Goal: Navigation & Orientation: Find specific page/section

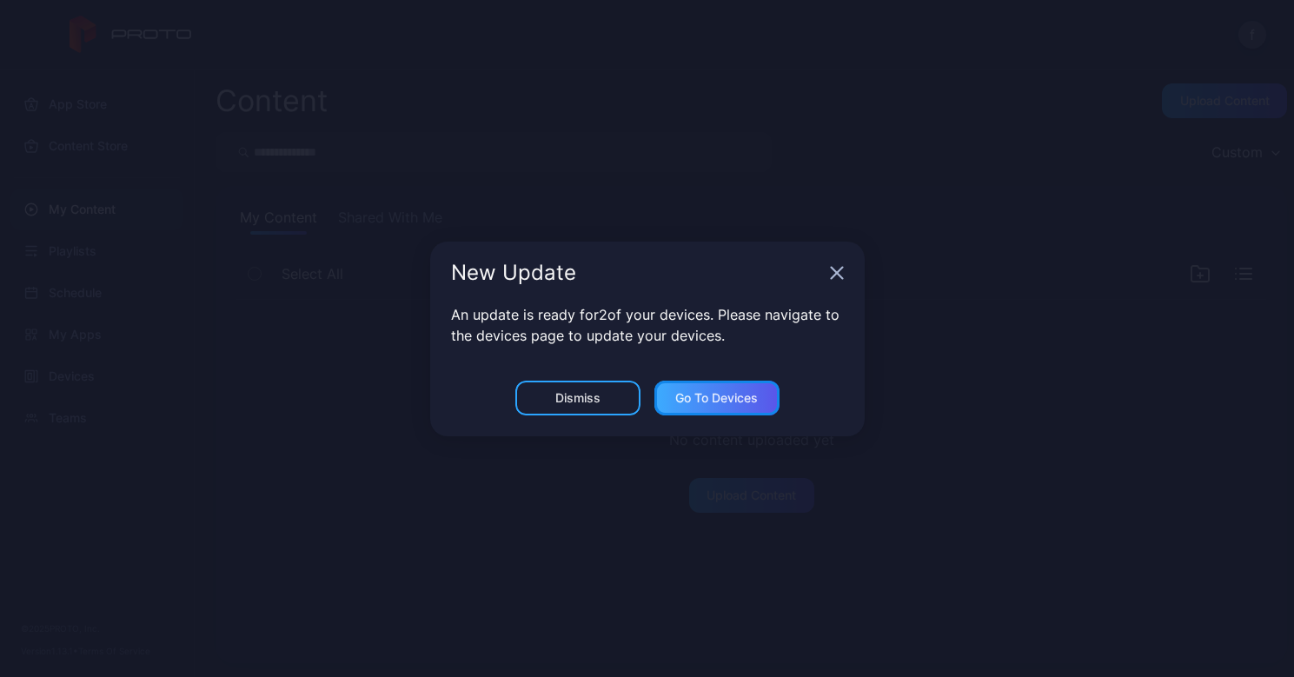
click at [706, 395] on div "Go to devices" at bounding box center [716, 398] width 83 height 14
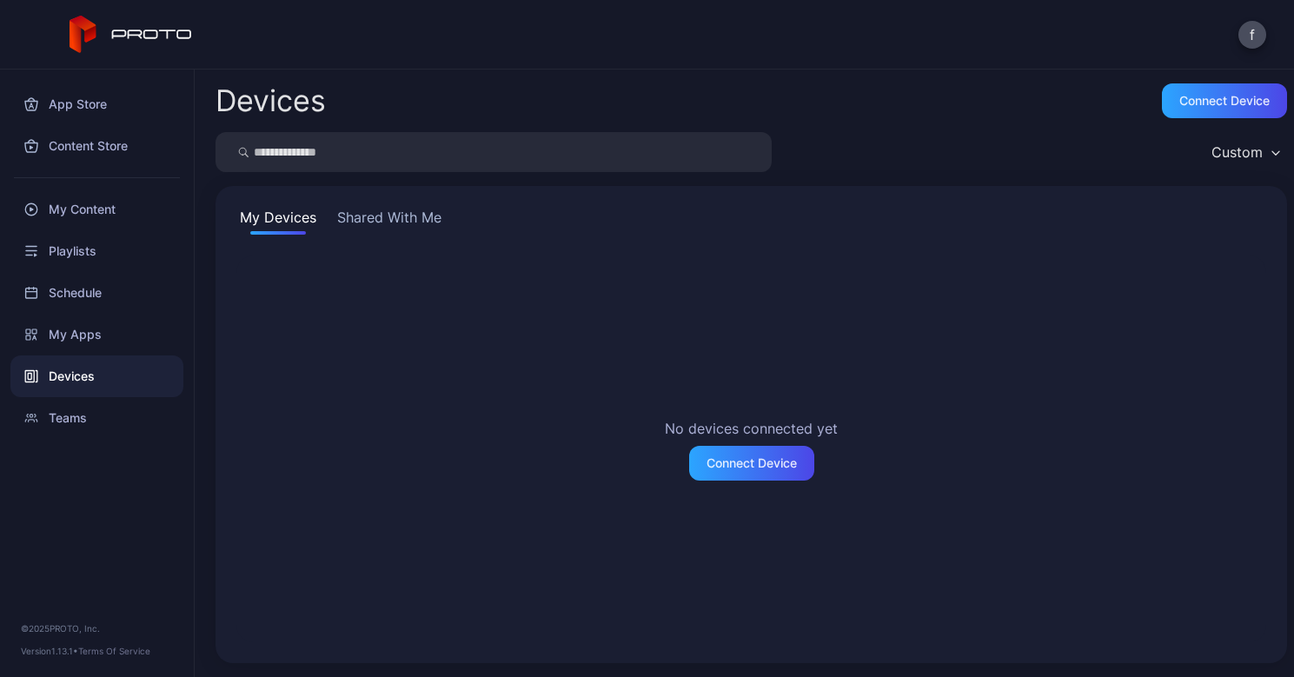
click at [385, 215] on button "Shared With Me" at bounding box center [389, 221] width 111 height 28
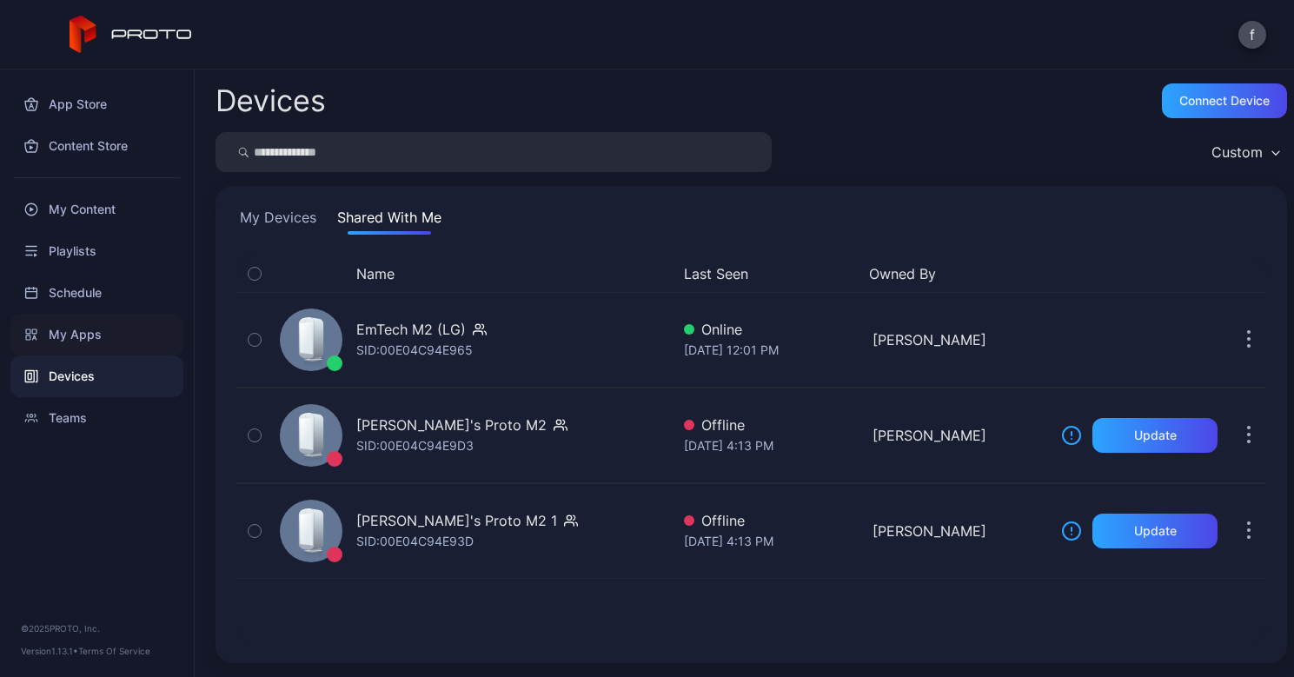
click at [87, 336] on div "My Apps" at bounding box center [96, 335] width 173 height 42
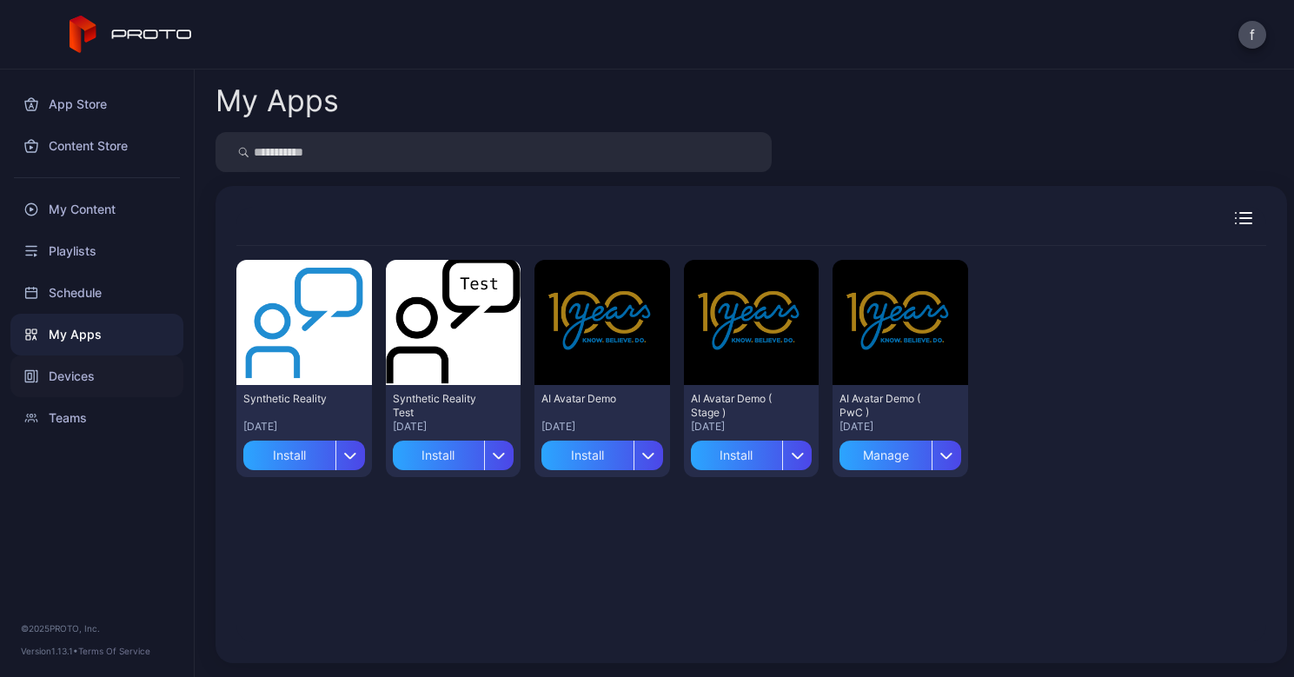
click at [90, 369] on div "Devices" at bounding box center [96, 377] width 173 height 42
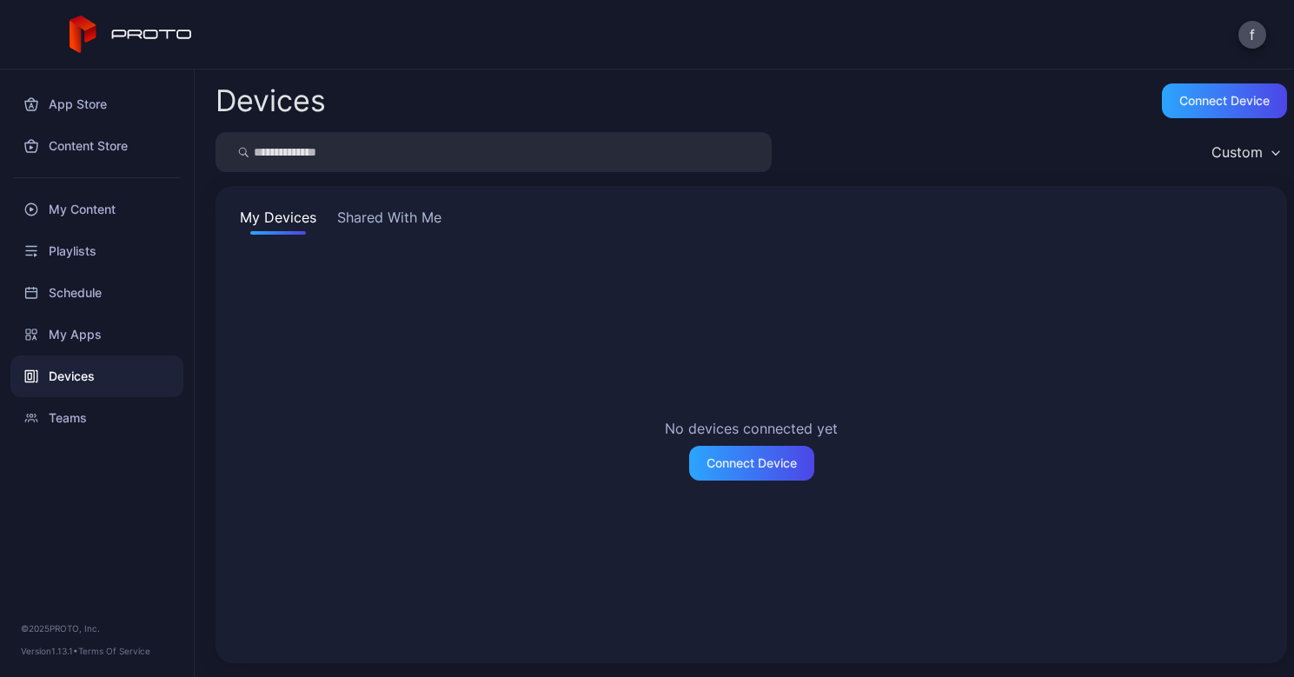
click at [431, 215] on button "Shared With Me" at bounding box center [389, 221] width 111 height 28
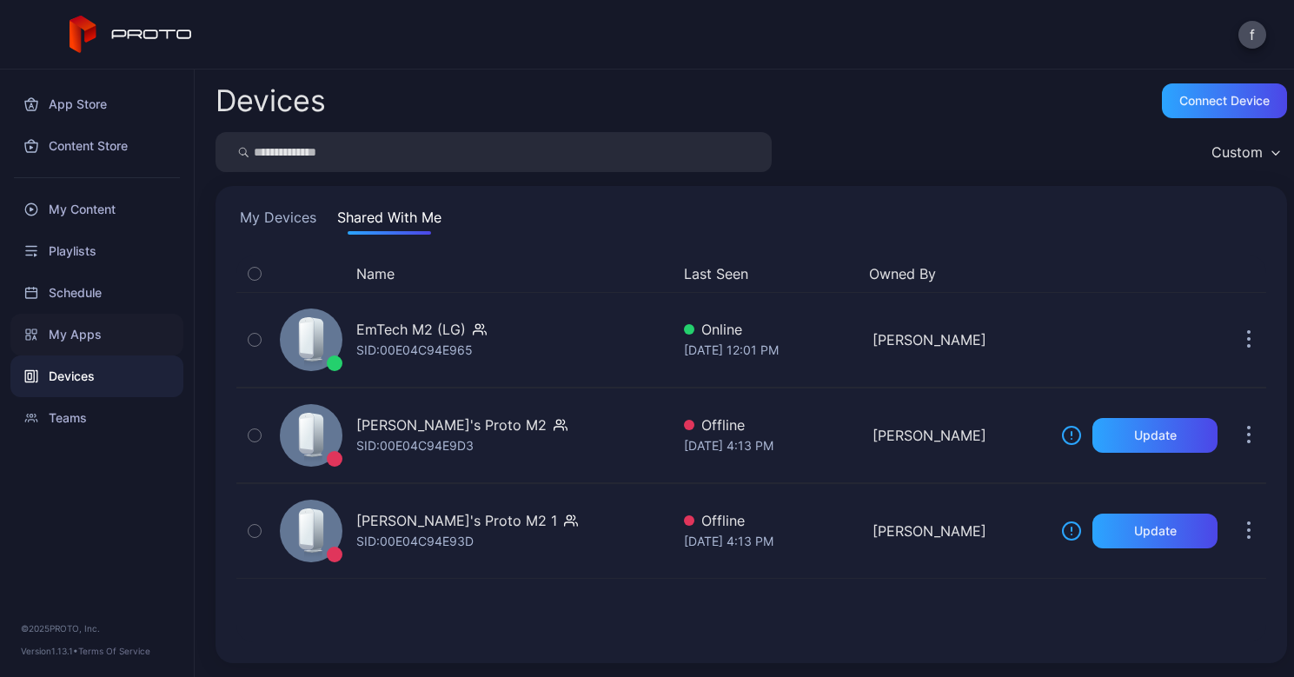
click at [64, 324] on div "My Apps" at bounding box center [96, 335] width 173 height 42
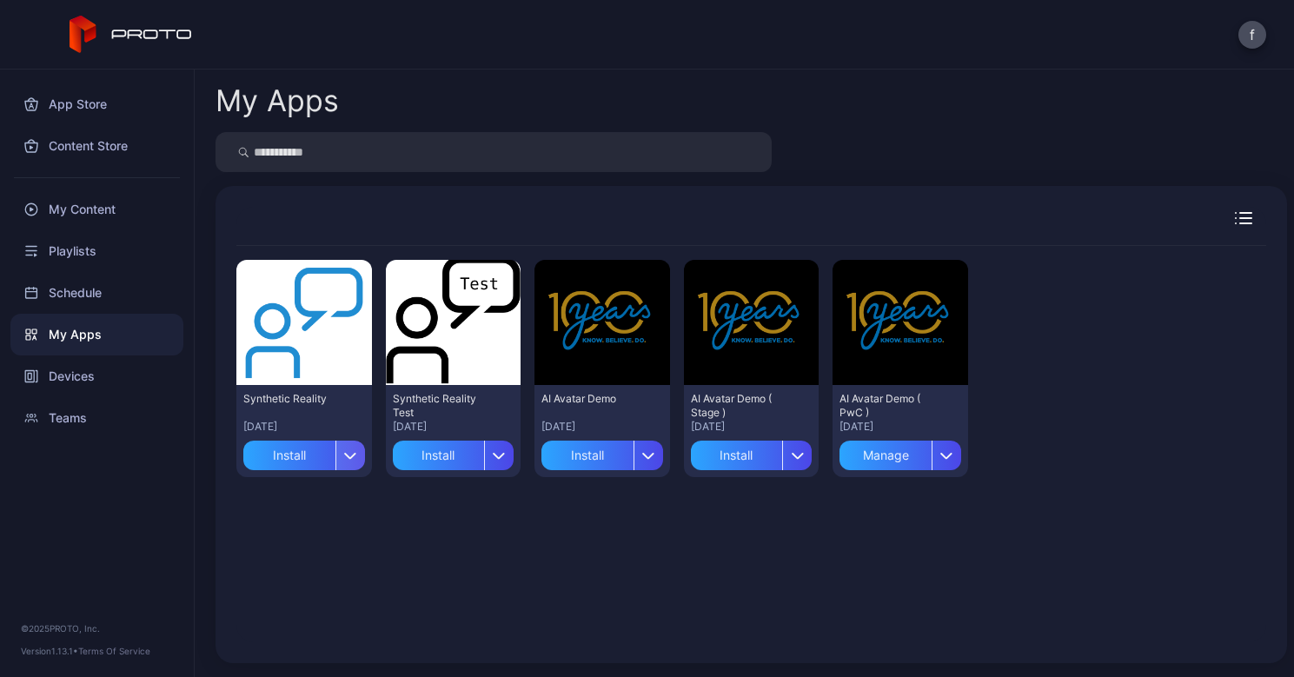
click at [349, 452] on icon "button" at bounding box center [350, 455] width 13 height 7
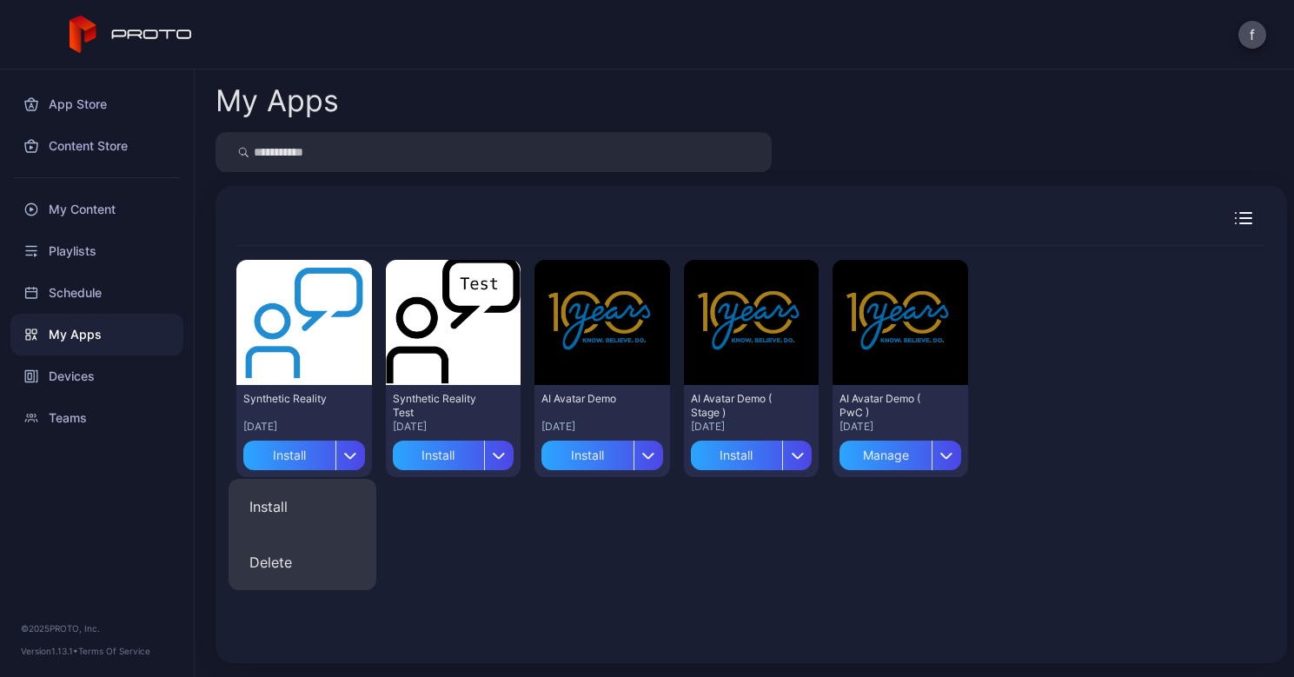
click at [488, 535] on div "Preview Synthetic Reality [DATE] Install Preview Synthetic Reality Test [DATE] …" at bounding box center [751, 444] width 1030 height 396
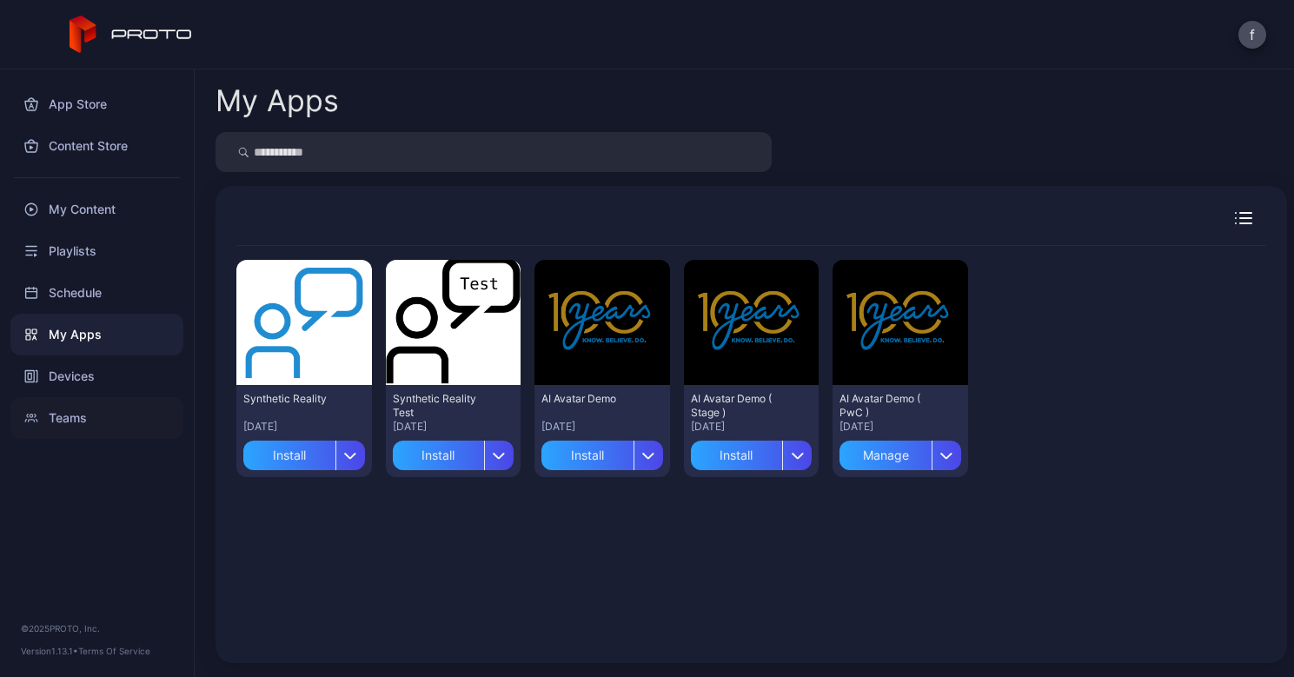
click at [76, 410] on div "Teams" at bounding box center [96, 418] width 173 height 42
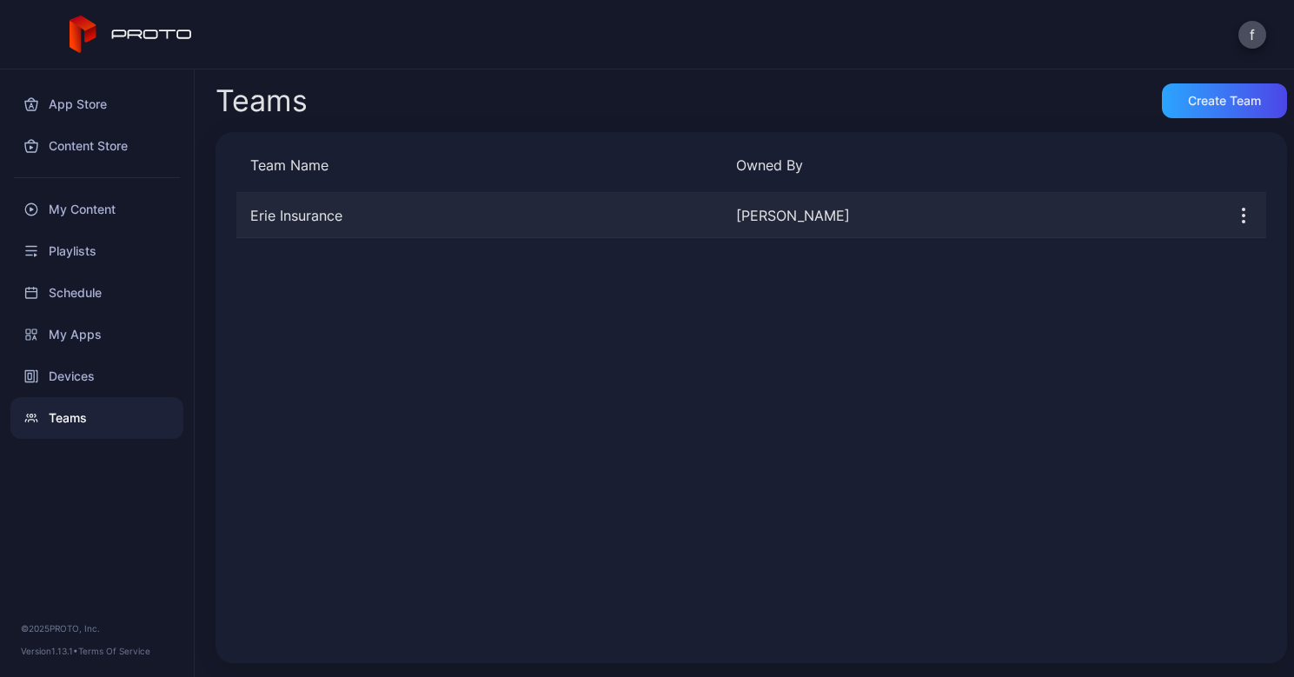
click at [316, 212] on div "Erie Insurance" at bounding box center [479, 215] width 486 height 21
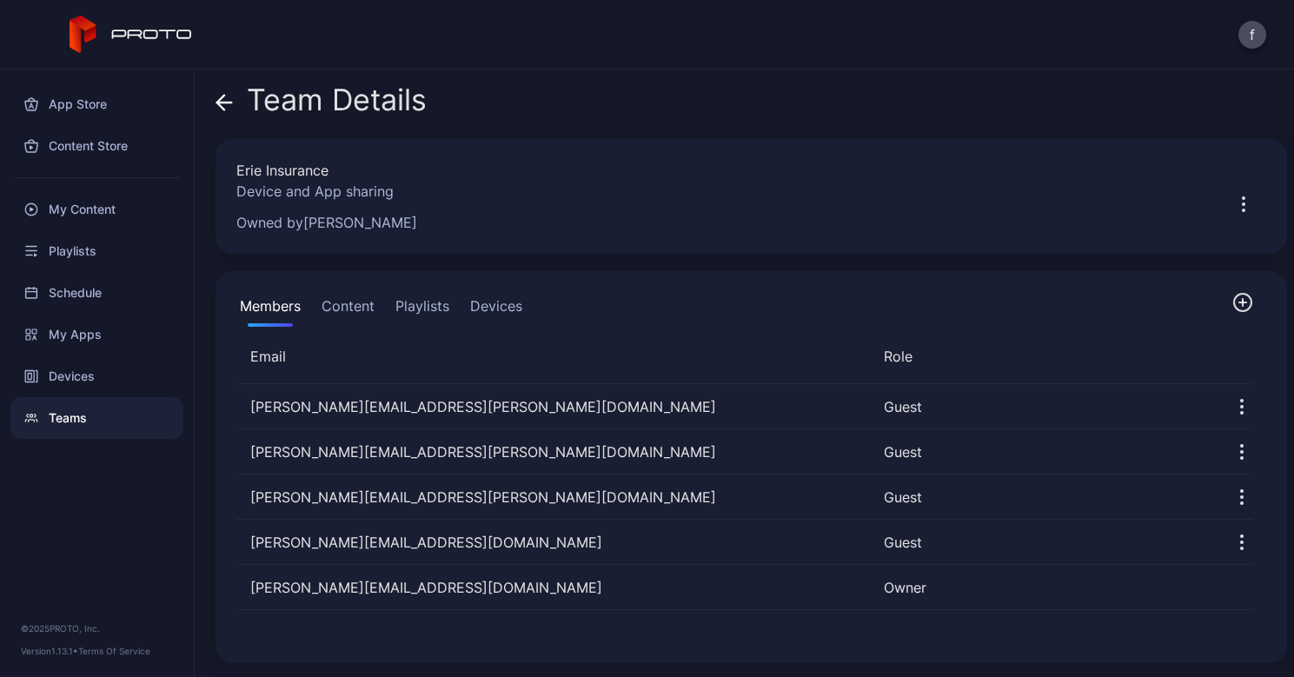
click at [353, 303] on button "Content" at bounding box center [348, 309] width 60 height 35
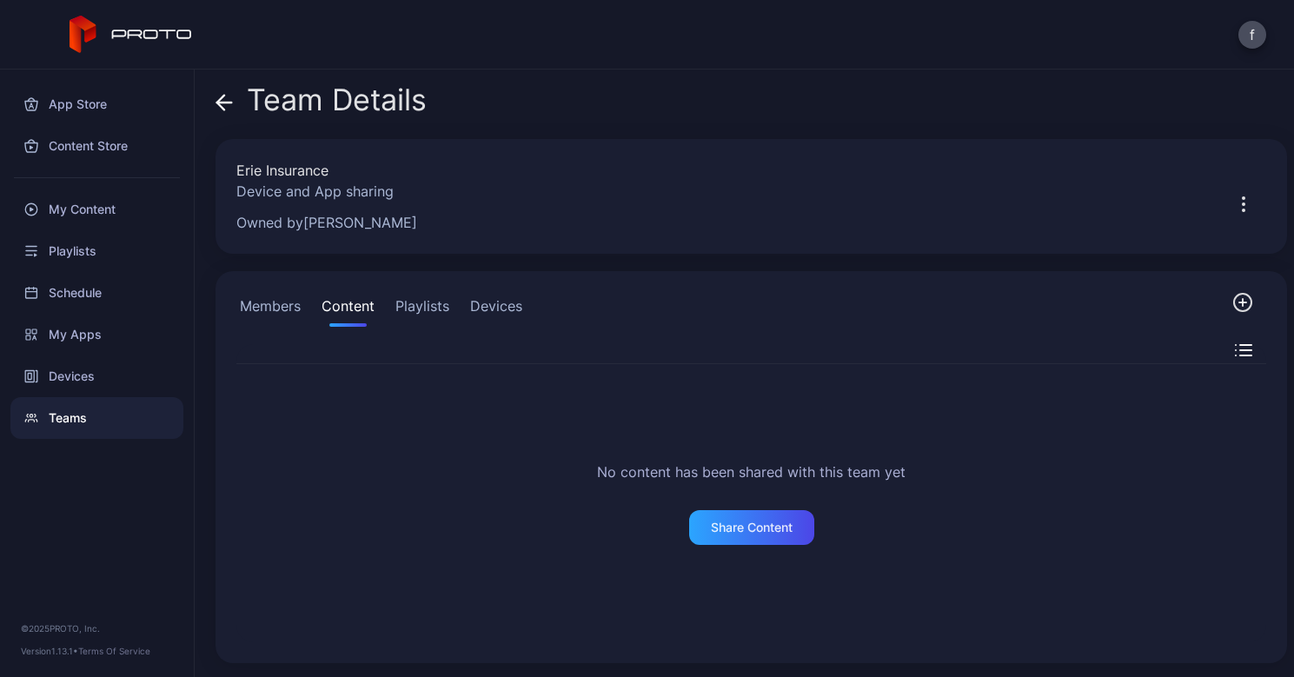
click at [417, 300] on button "Playlists" at bounding box center [422, 309] width 61 height 35
click at [495, 300] on button "Devices" at bounding box center [496, 309] width 59 height 35
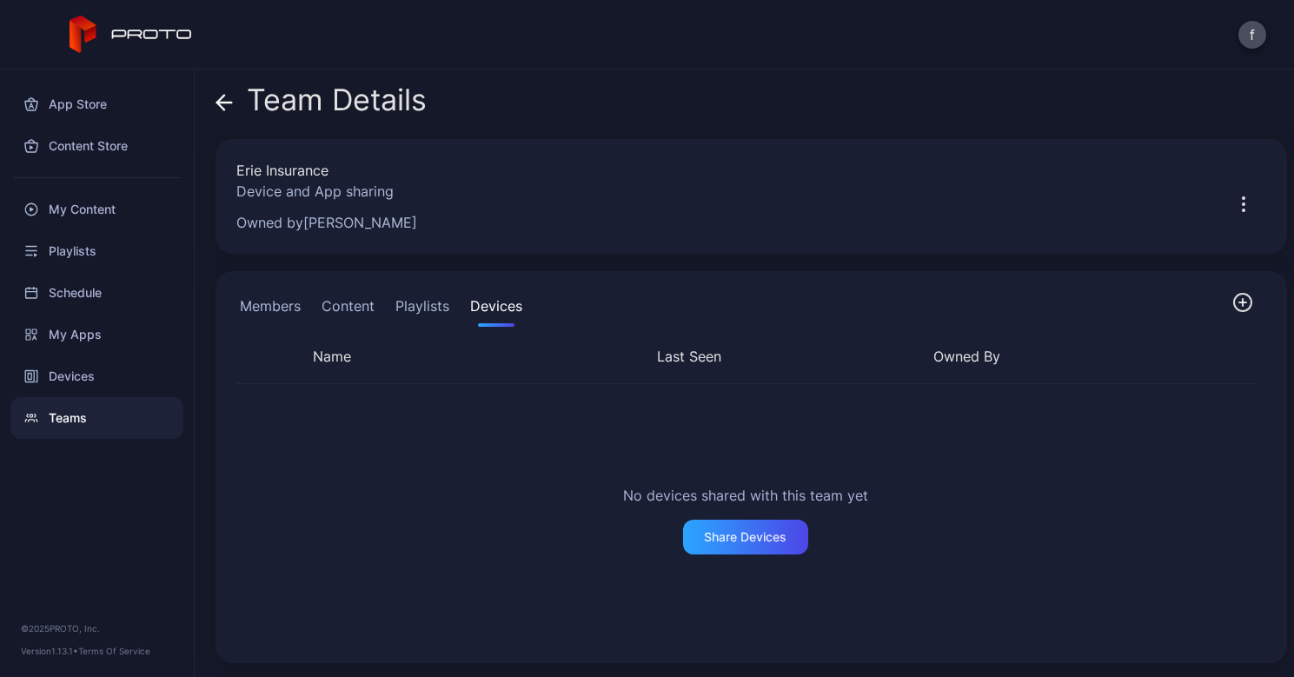
click at [284, 290] on div "Members Content Playlists Devices Name Last Seen Owned By No devices shared wit…" at bounding box center [752, 467] width 1072 height 392
click at [285, 302] on button "Members" at bounding box center [270, 309] width 68 height 35
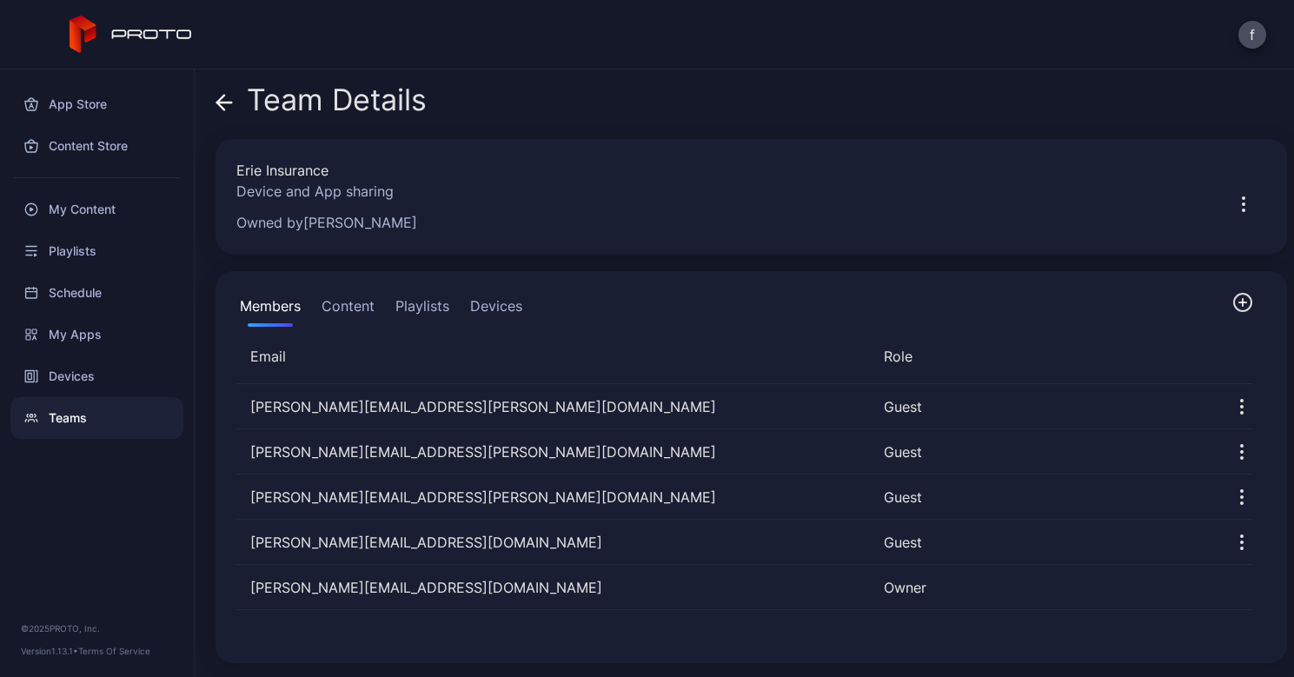
click at [364, 309] on button "Content" at bounding box center [348, 309] width 60 height 35
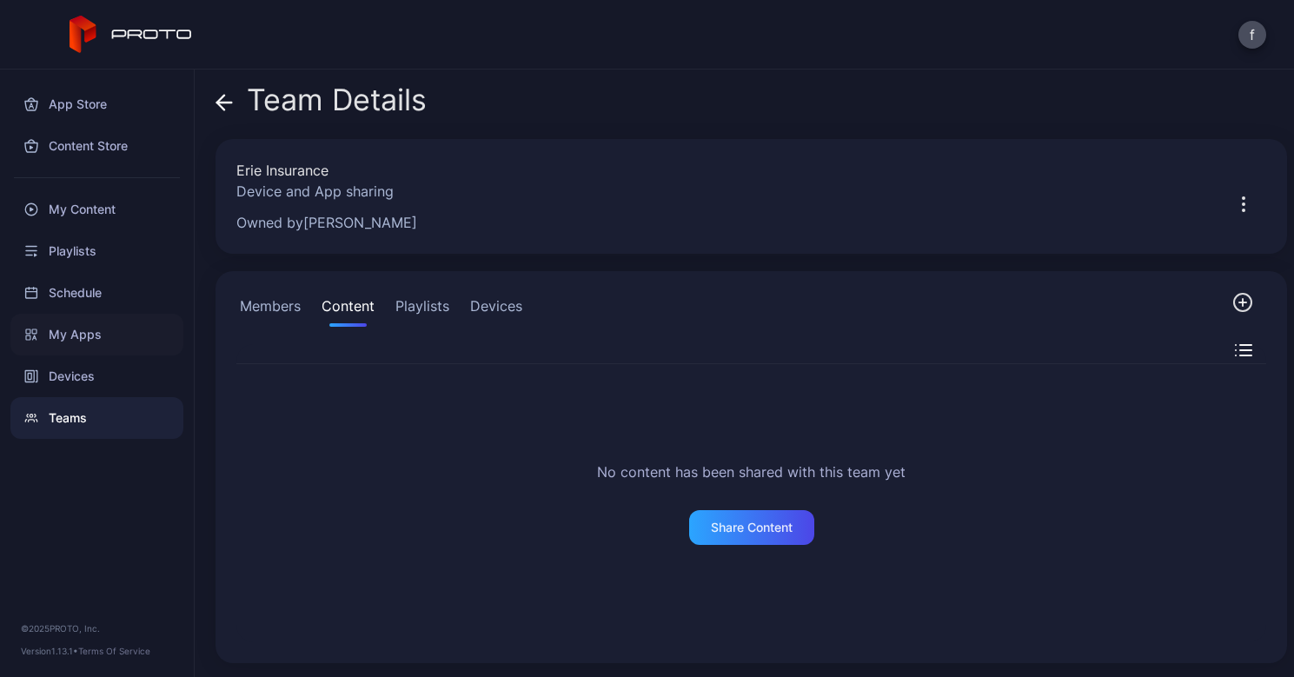
click at [95, 331] on div "My Apps" at bounding box center [96, 335] width 173 height 42
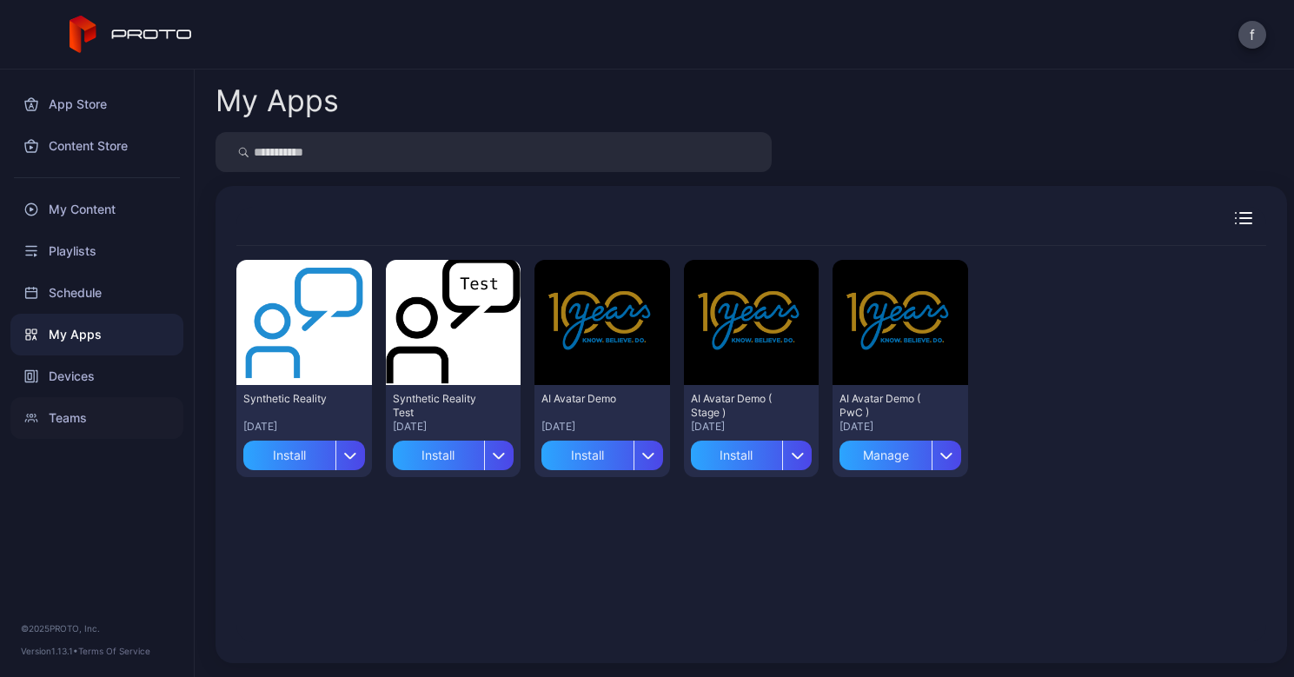
click at [44, 415] on div "Teams" at bounding box center [96, 418] width 173 height 42
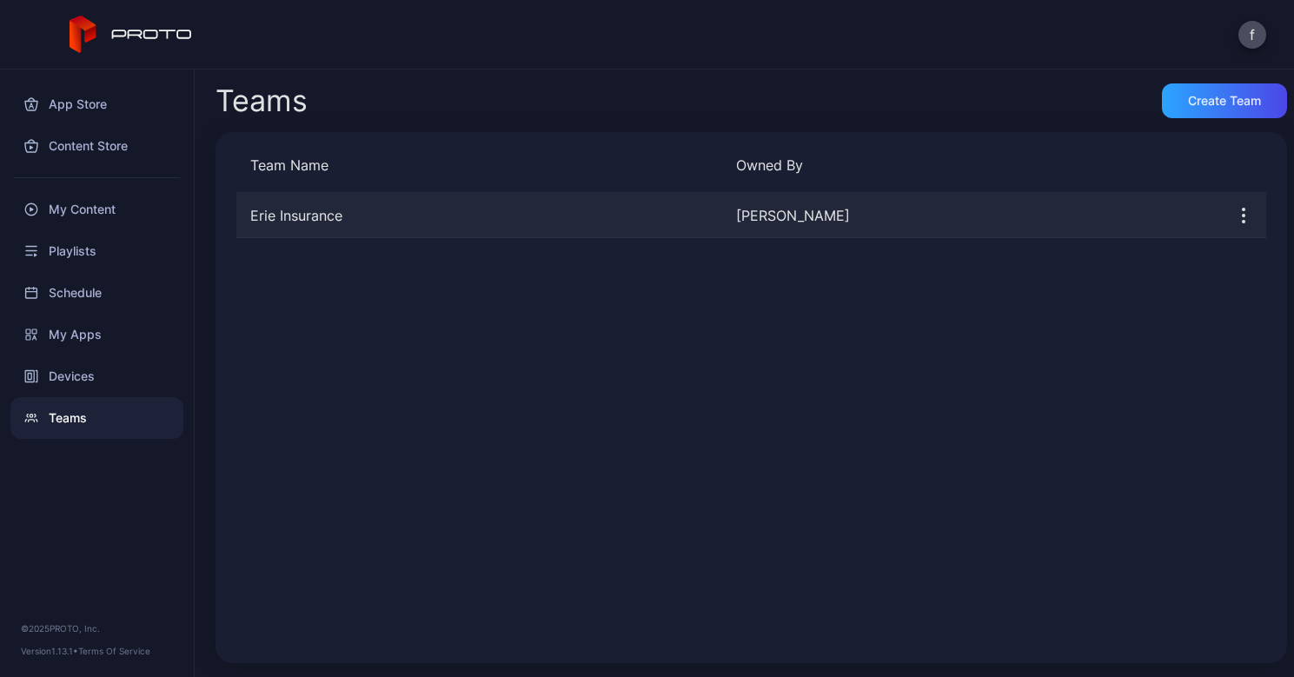
click at [296, 198] on div "Erie Insurance [PERSON_NAME]" at bounding box center [751, 215] width 1030 height 45
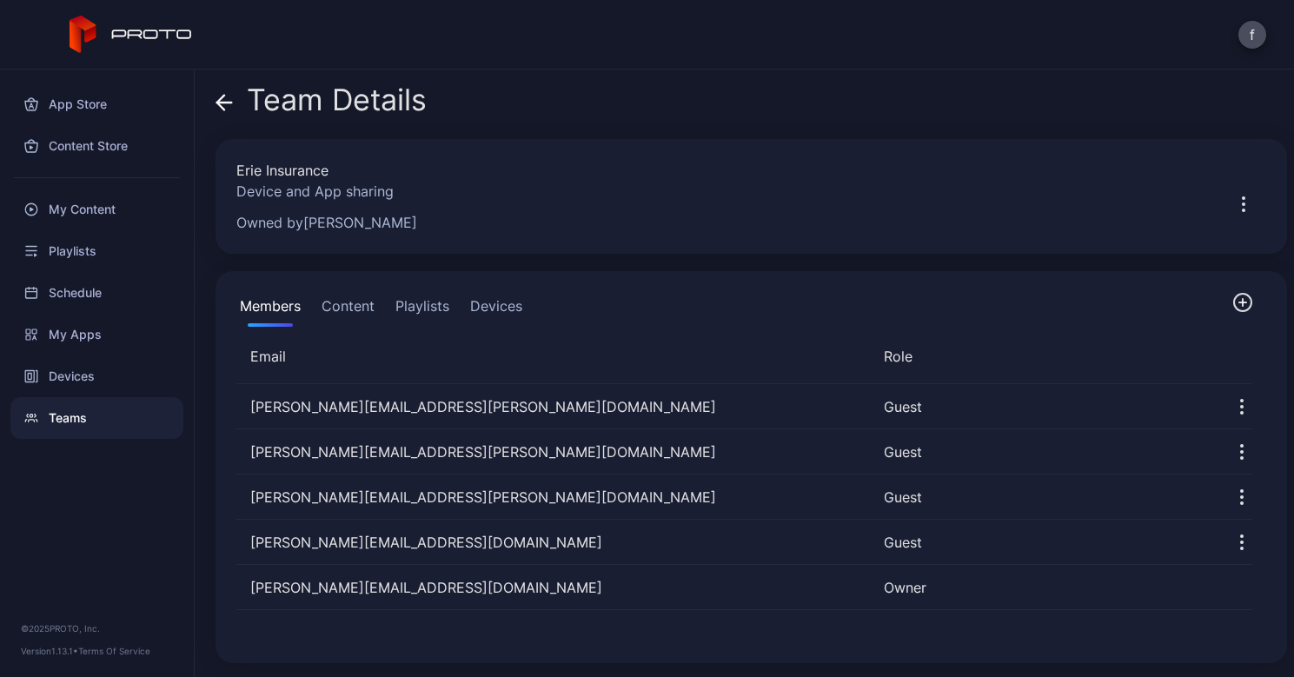
click at [500, 306] on button "Devices" at bounding box center [496, 309] width 59 height 35
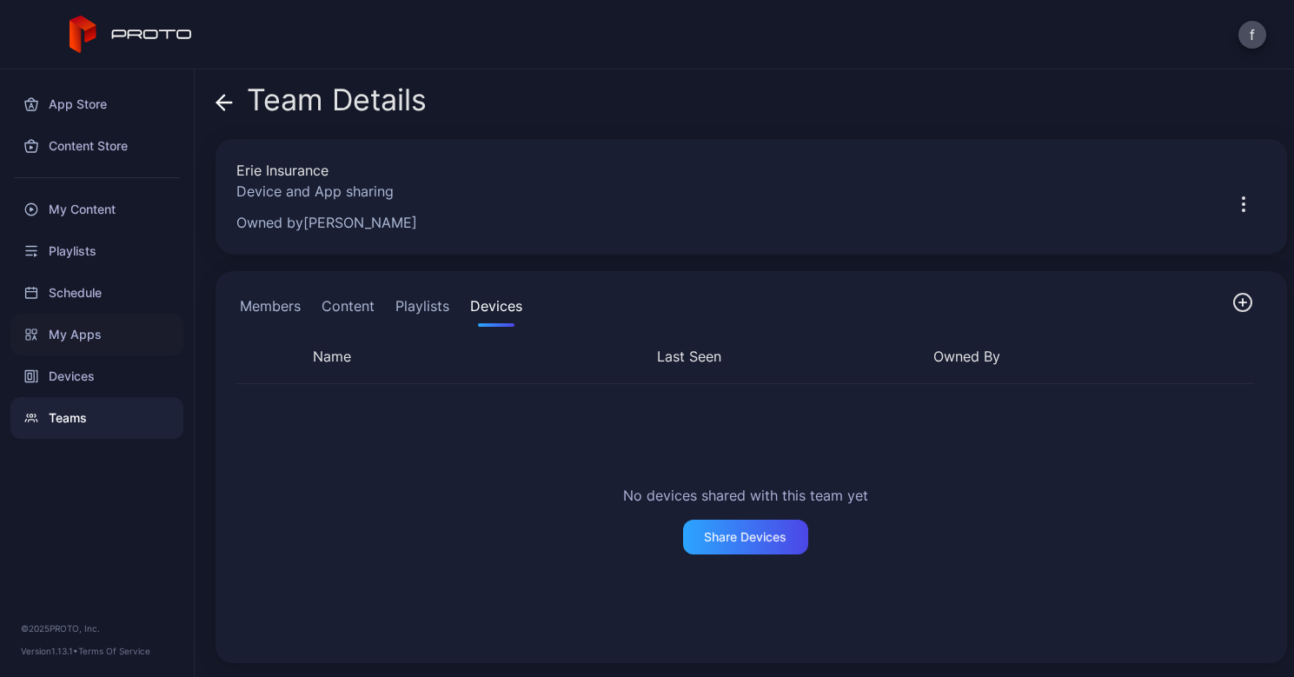
click at [83, 331] on div "My Apps" at bounding box center [96, 335] width 173 height 42
